Goal: Task Accomplishment & Management: Use online tool/utility

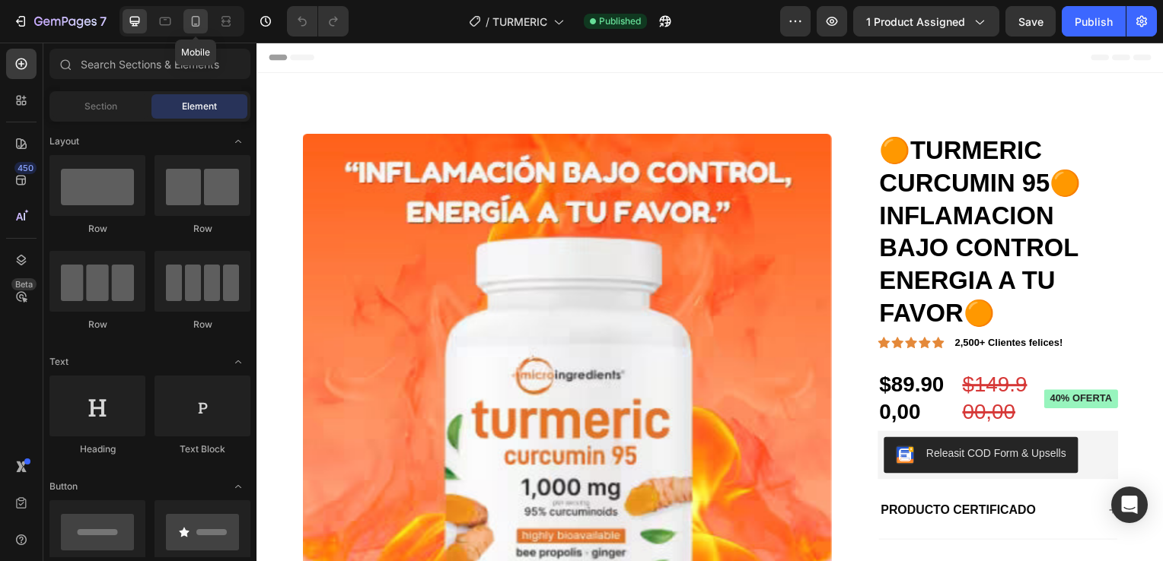
click at [195, 23] on icon at bounding box center [195, 21] width 15 height 15
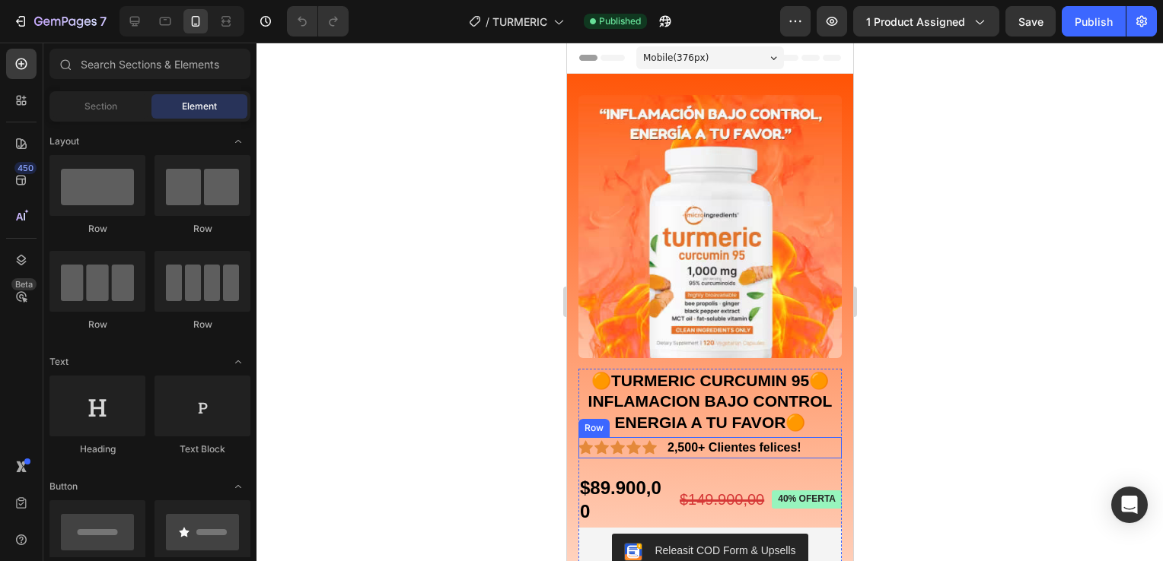
click at [828, 437] on div "Icon Icon Icon Icon Icon Icon List 2,500+ Clientes felices! Text Block Row" at bounding box center [708, 447] width 263 height 21
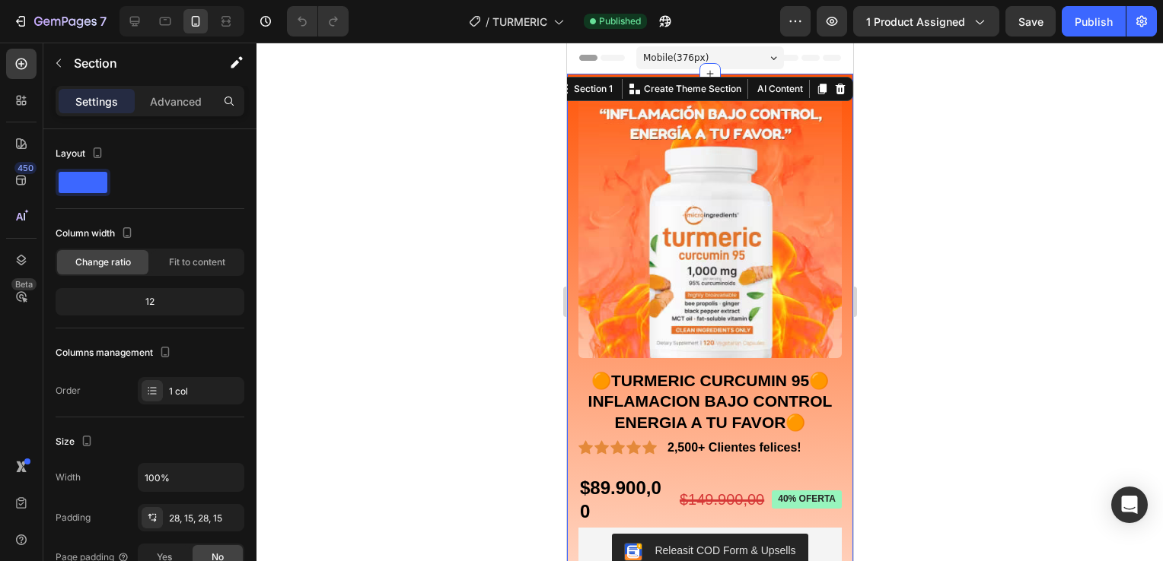
click at [835, 421] on div "Product Images 🟠TURMERIC CURCUMIN 95🟠INFLAMACION BAJO CONTROL ENERGIA A TU FAVO…" at bounding box center [709, 406] width 286 height 664
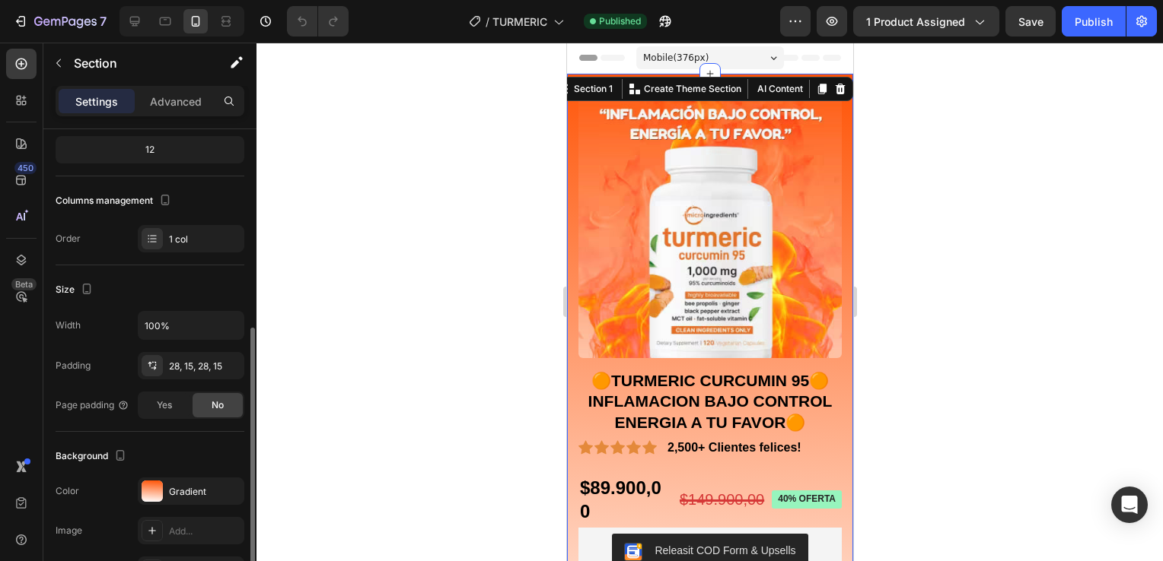
scroll to position [228, 0]
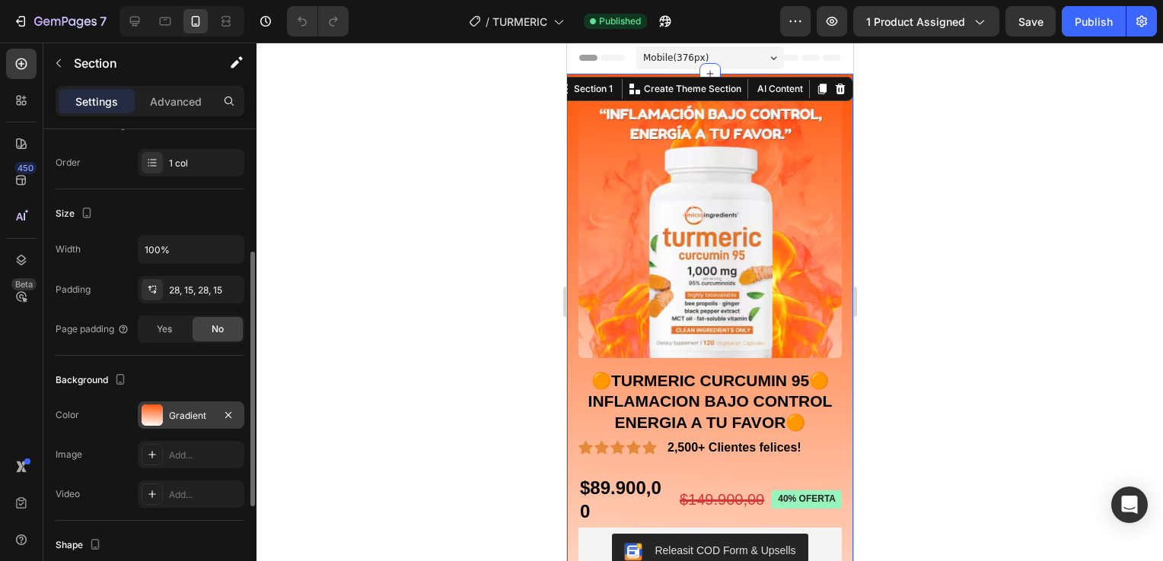
click at [194, 415] on div "Gradient" at bounding box center [191, 416] width 44 height 14
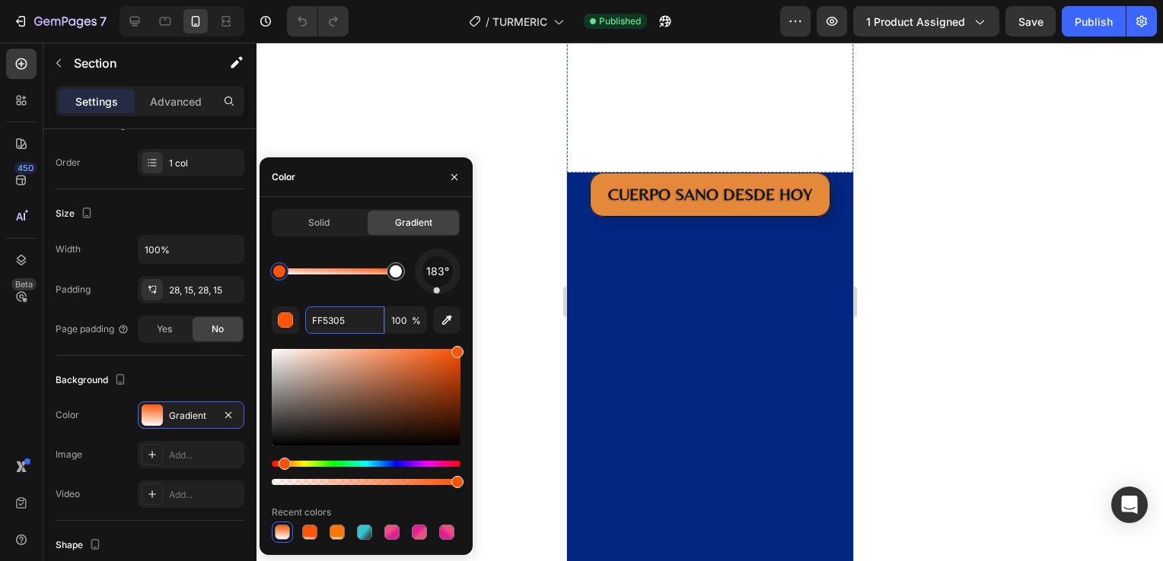
scroll to position [989, 0]
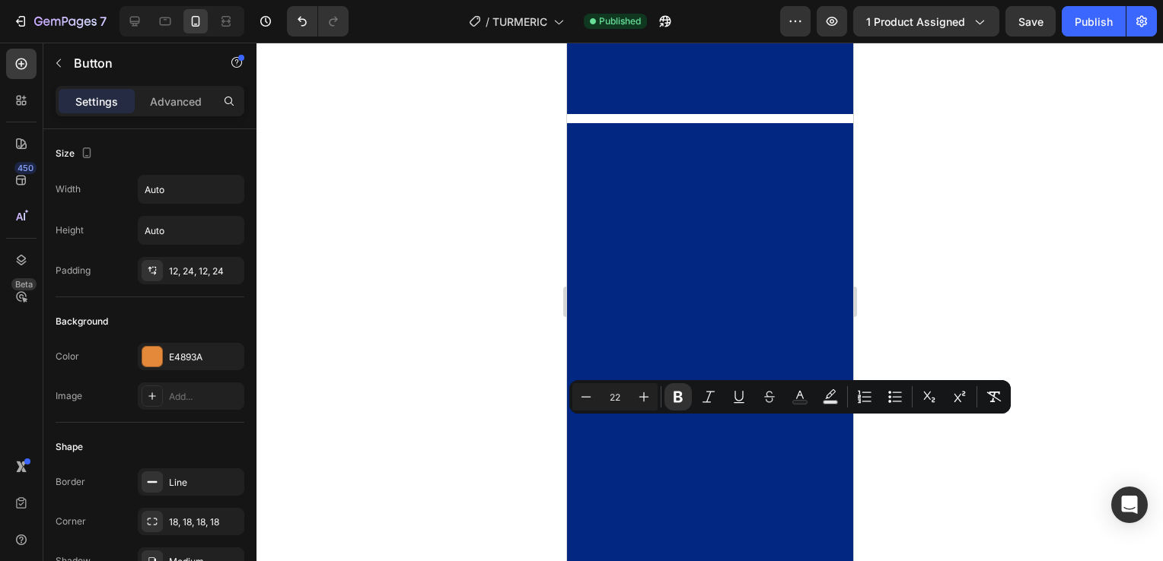
drag, startPoint x: 801, startPoint y: 428, endPoint x: 604, endPoint y: 437, distance: 197.3
copy strong "CUERPO SANO DESDE HOY"
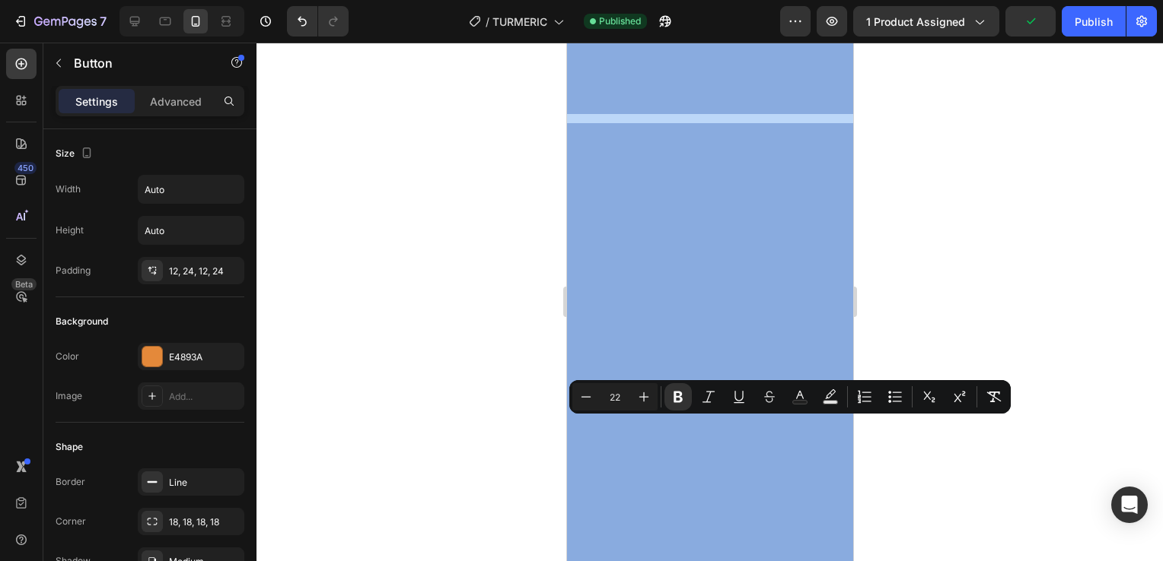
drag, startPoint x: 463, startPoint y: 561, endPoint x: 469, endPoint y: 567, distance: 8.6
click at [469, 0] on html "7 Version history / TURMERIC Published Preview 1 product assigned Publish 450 B…" at bounding box center [581, 0] width 1163 height 0
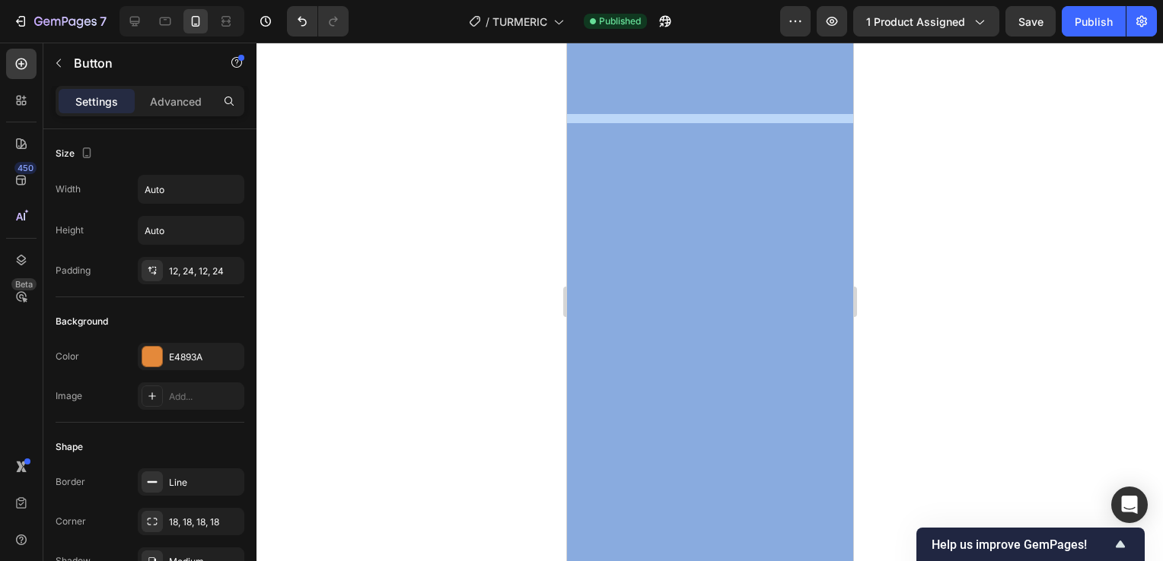
click at [383, 233] on div at bounding box center [709, 302] width 906 height 519
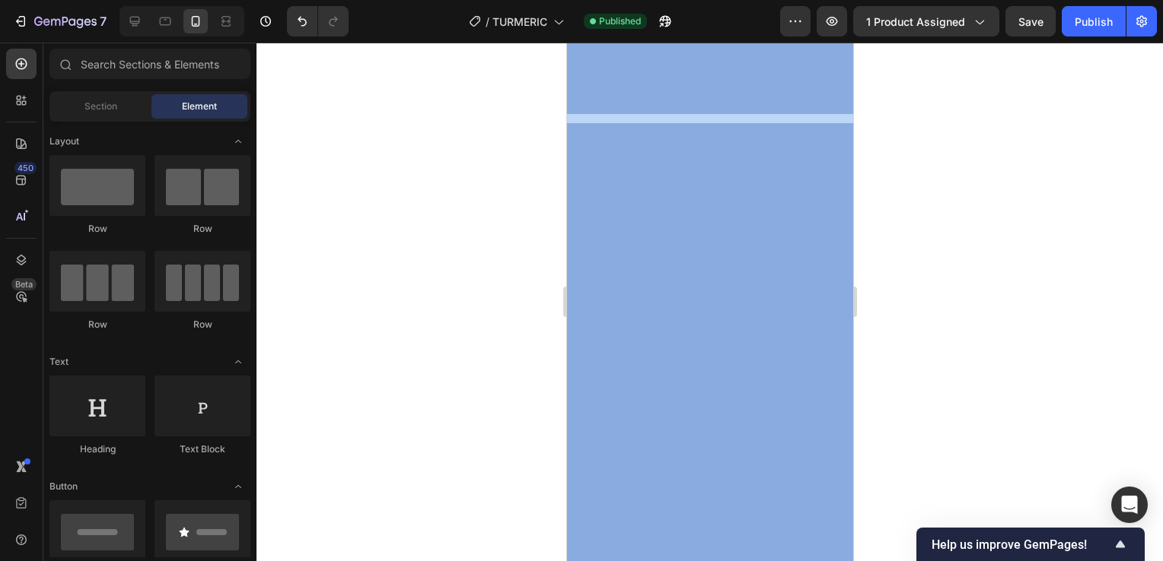
click at [472, 215] on div at bounding box center [709, 302] width 906 height 519
click at [49, 25] on icon "button" at bounding box center [65, 22] width 62 height 13
